Goal: Browse casually

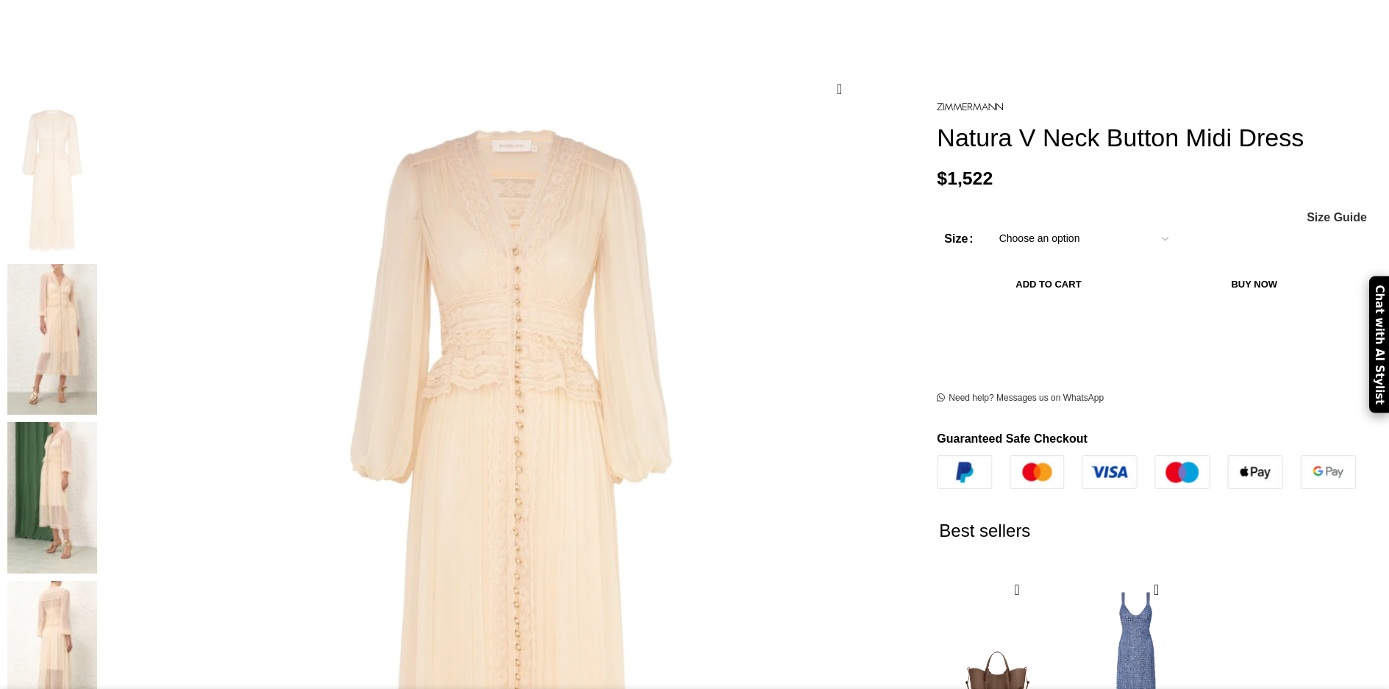
click at [97, 422] on img at bounding box center [52, 497] width 90 height 151
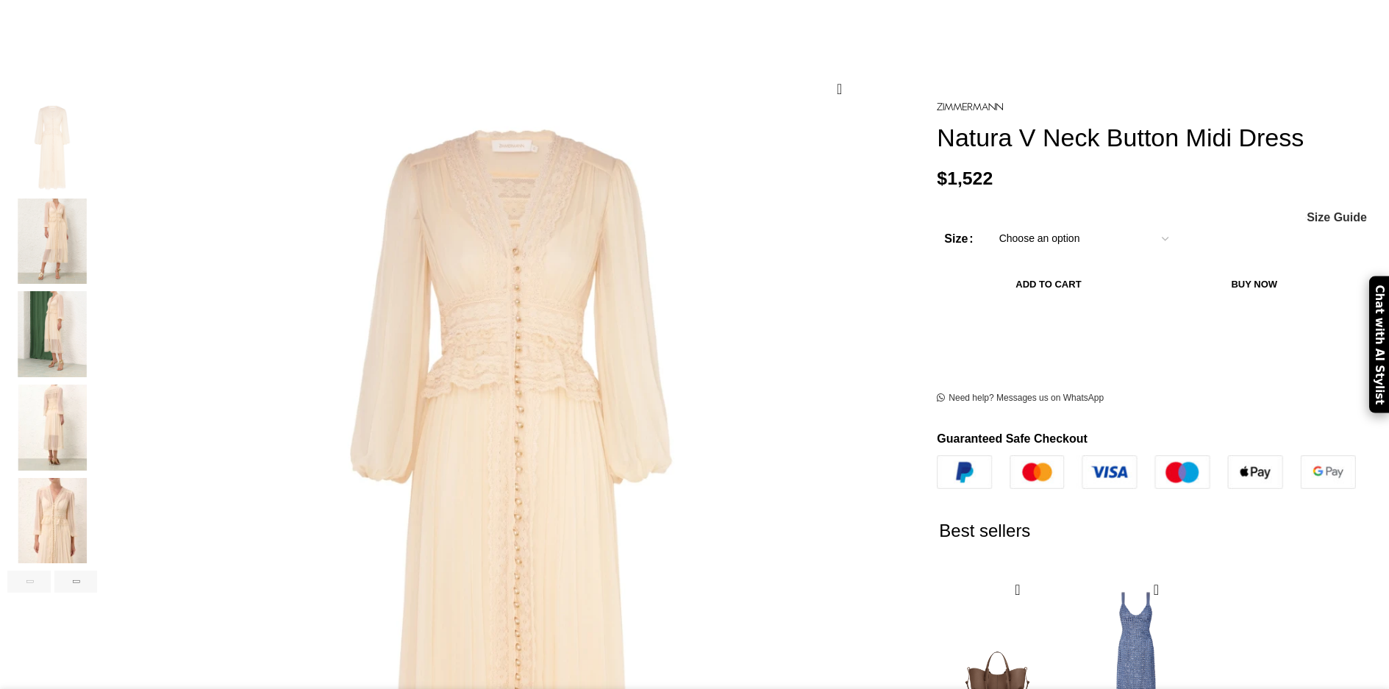
click at [97, 385] on img "4 / 7" at bounding box center [52, 428] width 90 height 86
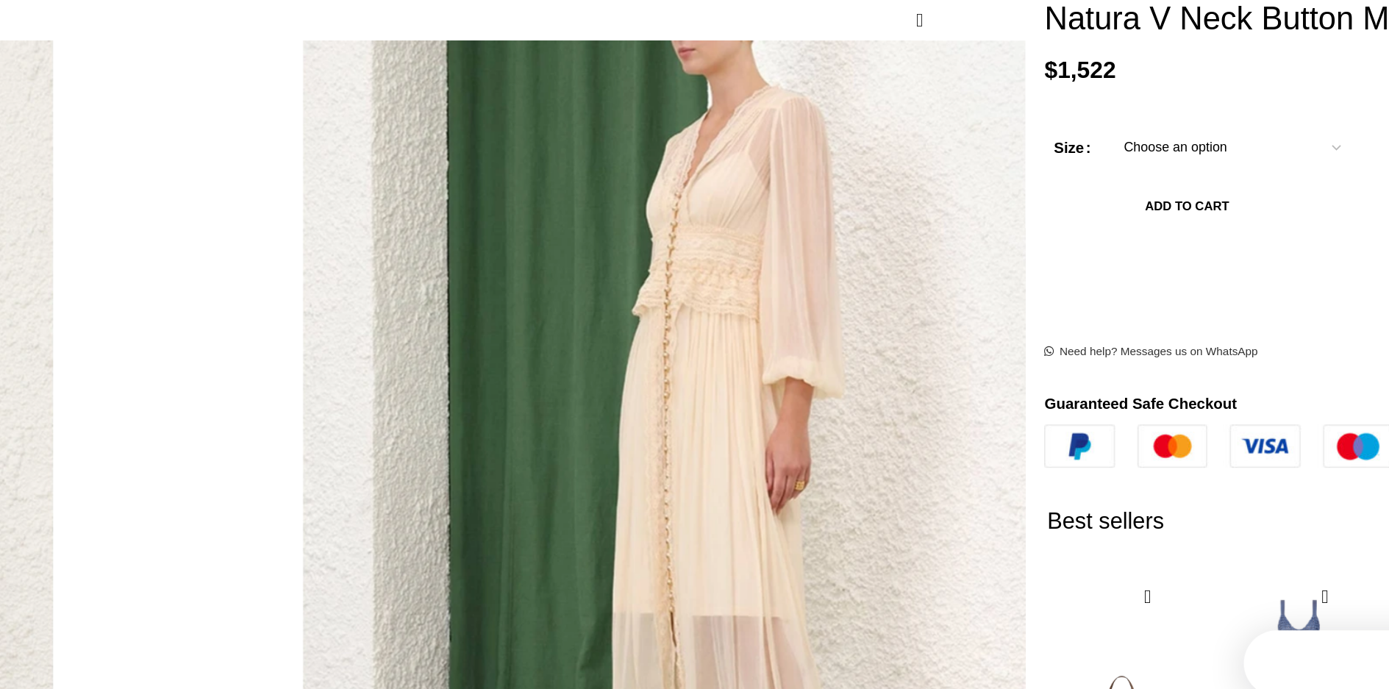
click at [97, 460] on img "4 / 7" at bounding box center [52, 492] width 90 height 86
click at [97, 224] on img "1 / 7" at bounding box center [52, 212] width 90 height 86
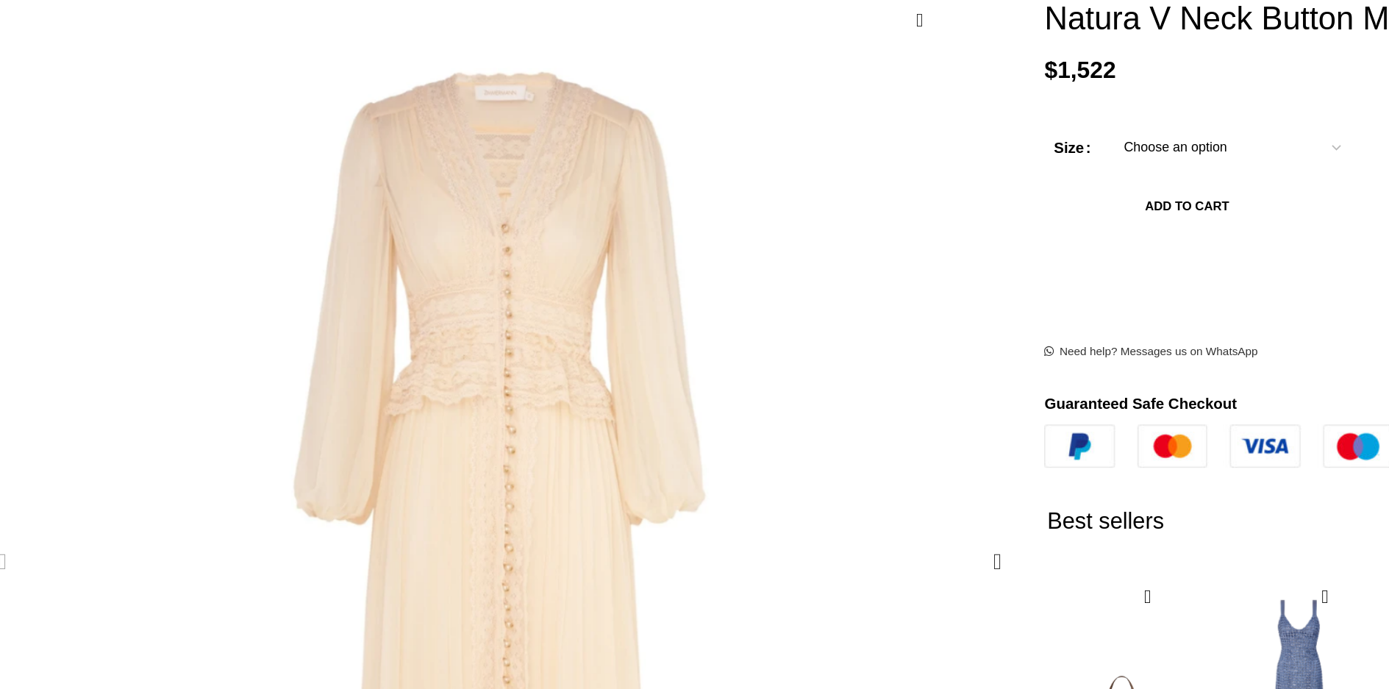
scroll to position [0, 619]
